Goal: Transaction & Acquisition: Purchase product/service

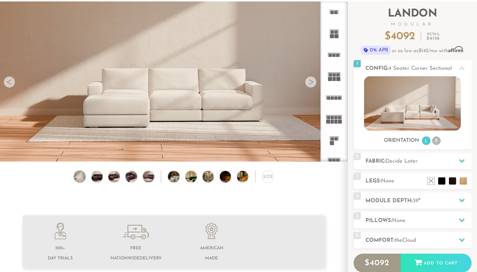
click at [309, 80] on div at bounding box center [311, 82] width 12 height 12
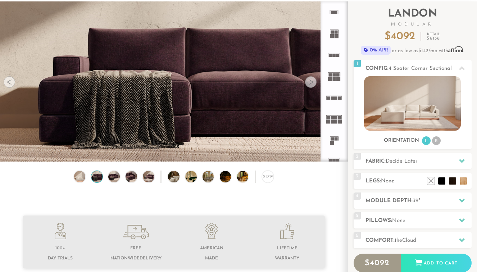
click at [309, 80] on div at bounding box center [311, 82] width 12 height 12
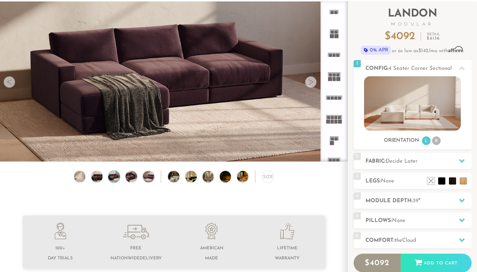
click at [309, 80] on div at bounding box center [311, 82] width 12 height 12
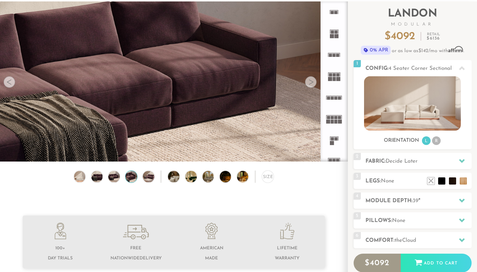
click at [309, 80] on div at bounding box center [311, 82] width 12 height 12
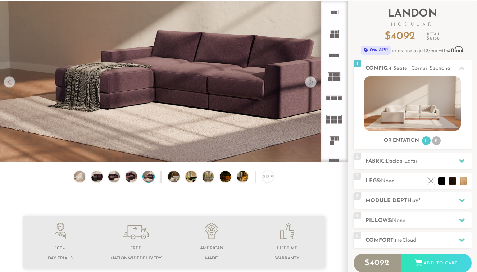
click at [309, 80] on div at bounding box center [311, 82] width 12 height 12
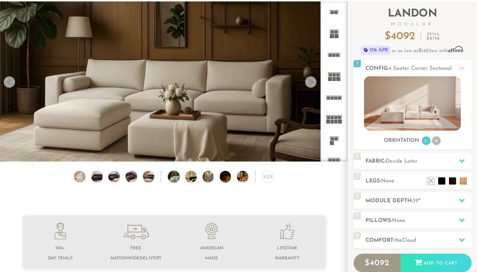
click at [309, 80] on div at bounding box center [311, 82] width 12 height 12
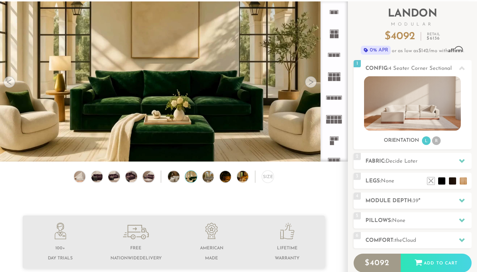
click at [309, 80] on div at bounding box center [311, 82] width 12 height 12
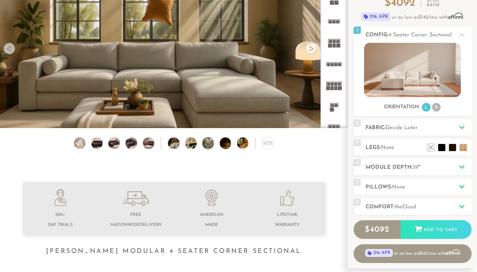
scroll to position [84, 0]
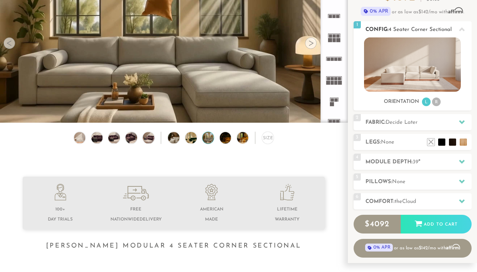
click at [460, 29] on icon at bounding box center [462, 29] width 6 height 4
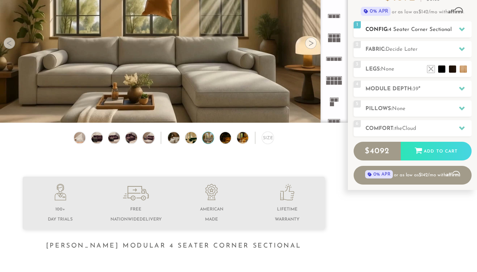
click at [460, 29] on icon at bounding box center [462, 29] width 6 height 4
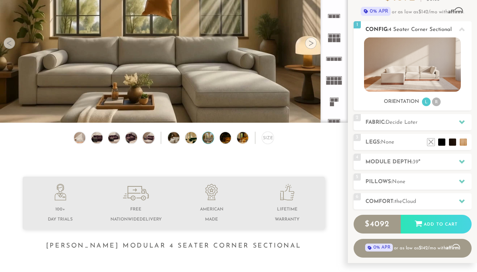
click at [435, 103] on li "R" at bounding box center [436, 101] width 9 height 9
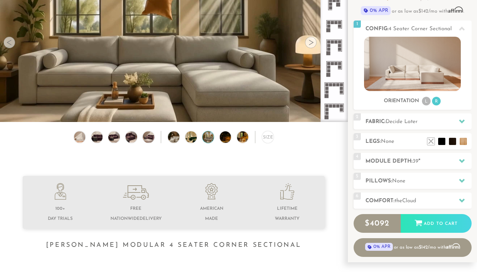
scroll to position [93, 0]
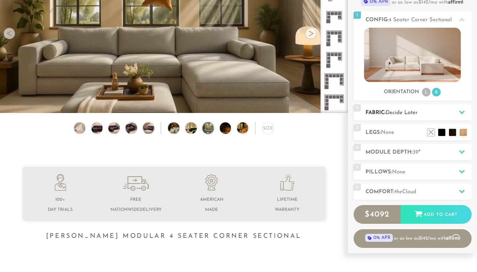
click at [429, 111] on h2 "Fabric: Decide Later" at bounding box center [418, 113] width 106 height 8
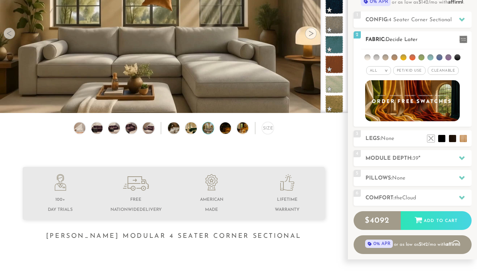
click at [382, 73] on div "All >" at bounding box center [378, 70] width 25 height 9
click at [441, 68] on span "Cleanable x" at bounding box center [442, 70] width 31 height 9
click at [441, 68] on span "Cleanable x" at bounding box center [443, 70] width 36 height 9
click at [368, 59] on li at bounding box center [367, 57] width 6 height 6
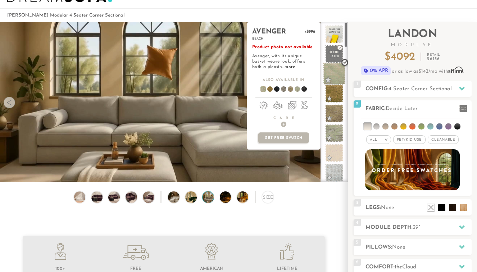
scroll to position [27, 0]
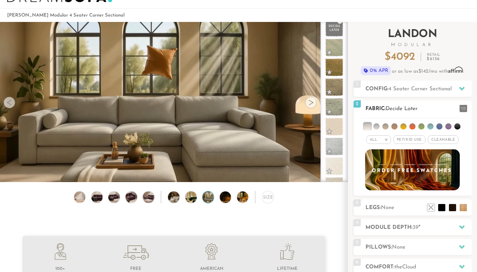
click at [376, 127] on li at bounding box center [376, 126] width 6 height 6
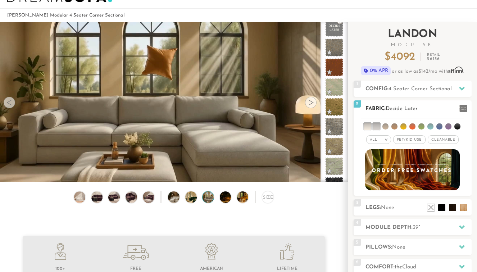
click at [386, 126] on li at bounding box center [385, 126] width 6 height 6
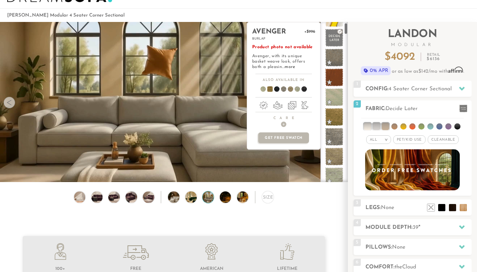
scroll to position [0, 0]
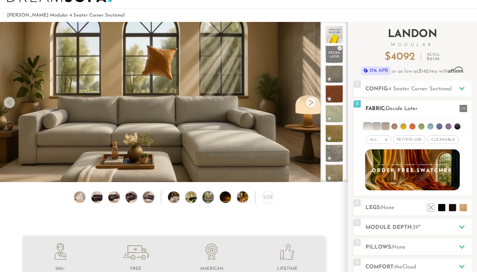
click at [395, 125] on li at bounding box center [394, 126] width 6 height 6
click at [387, 127] on li at bounding box center [384, 126] width 7 height 7
click at [375, 127] on li at bounding box center [375, 126] width 7 height 7
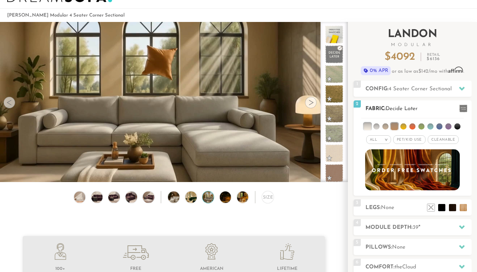
click at [369, 127] on li at bounding box center [366, 126] width 7 height 7
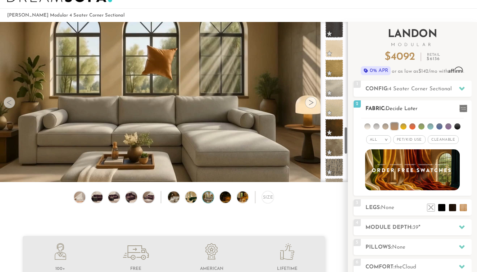
click at [395, 126] on li at bounding box center [393, 126] width 7 height 7
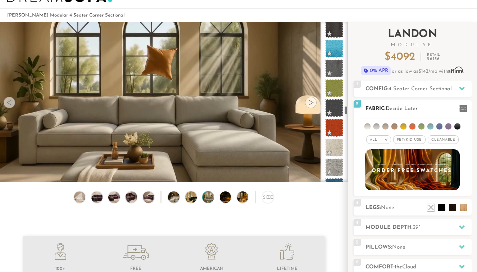
click at [406, 126] on li at bounding box center [403, 126] width 6 height 6
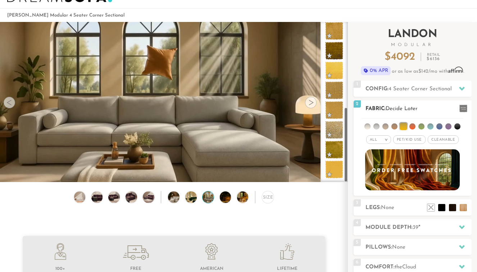
click at [406, 126] on li at bounding box center [402, 126] width 7 height 7
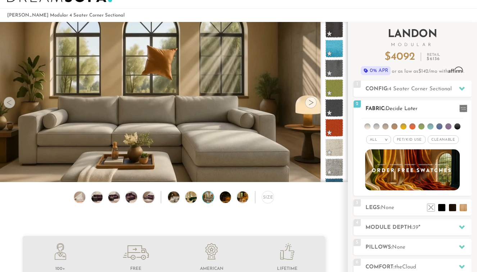
click at [377, 125] on li at bounding box center [376, 126] width 6 height 6
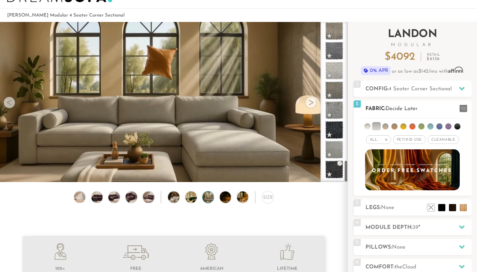
scroll to position [992, 0]
click at [377, 125] on li at bounding box center [375, 126] width 7 height 7
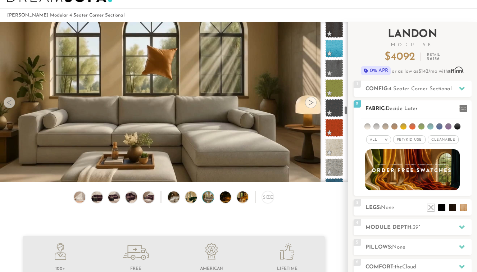
click at [368, 127] on li at bounding box center [367, 126] width 6 height 6
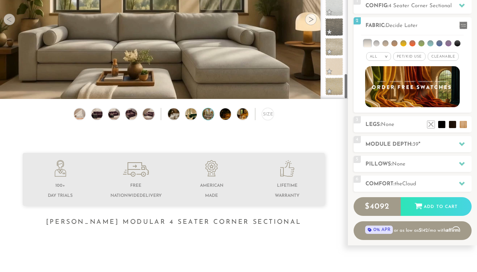
scroll to position [118, 0]
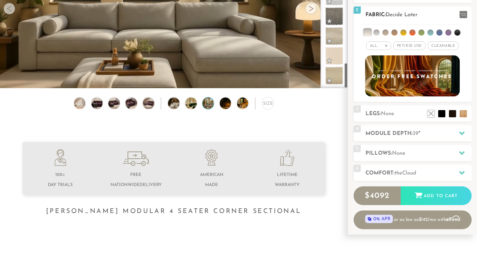
click at [366, 32] on li at bounding box center [366, 32] width 7 height 7
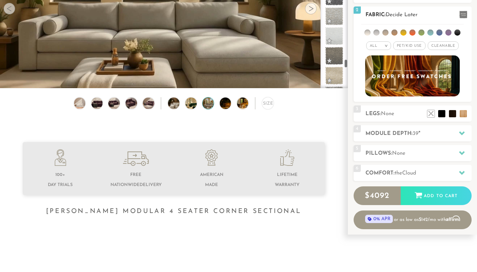
click at [386, 32] on li at bounding box center [385, 32] width 6 height 6
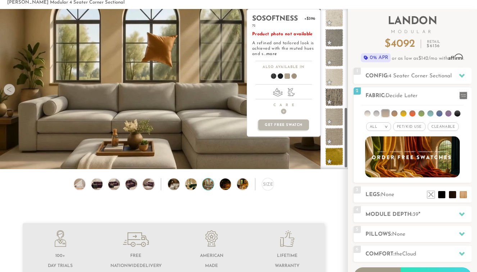
scroll to position [217, 0]
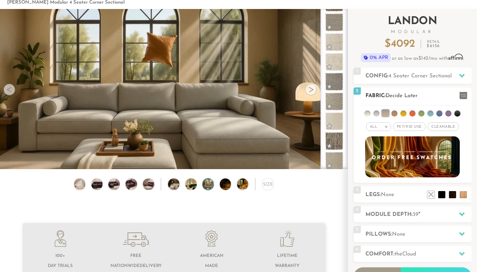
click at [366, 113] on li at bounding box center [367, 113] width 6 height 6
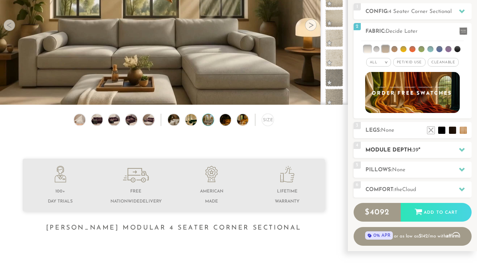
scroll to position [102, 0]
